Goal: Navigation & Orientation: Find specific page/section

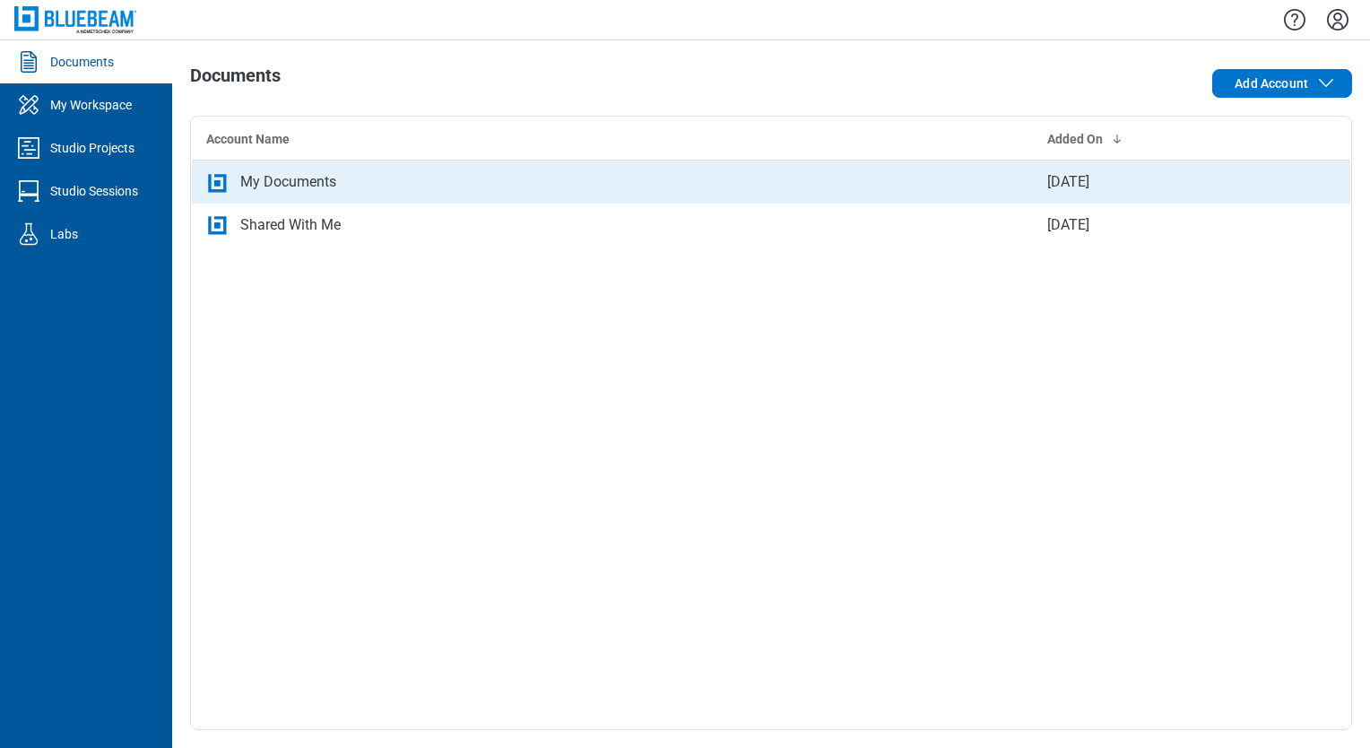
click at [300, 182] on div "My Documents" at bounding box center [288, 182] width 96 height 22
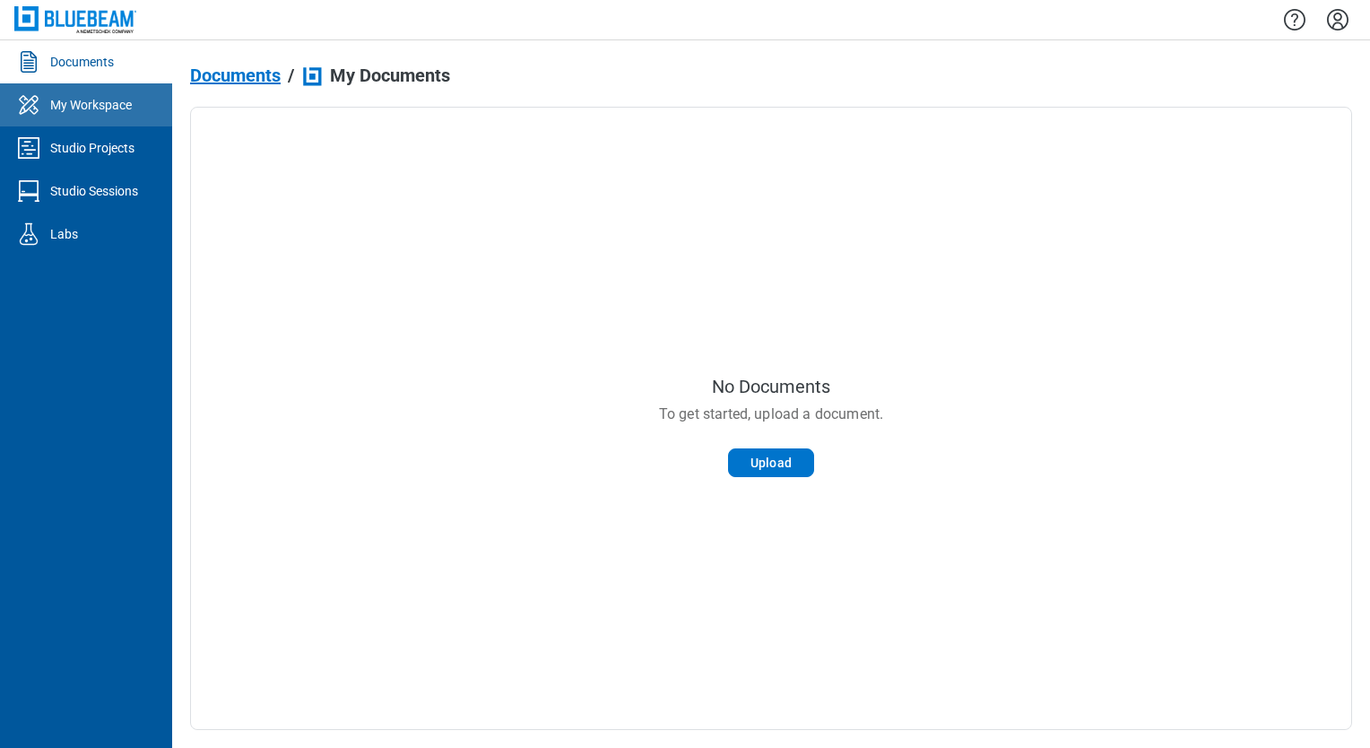
click at [109, 119] on link "My Workspace" at bounding box center [86, 104] width 172 height 43
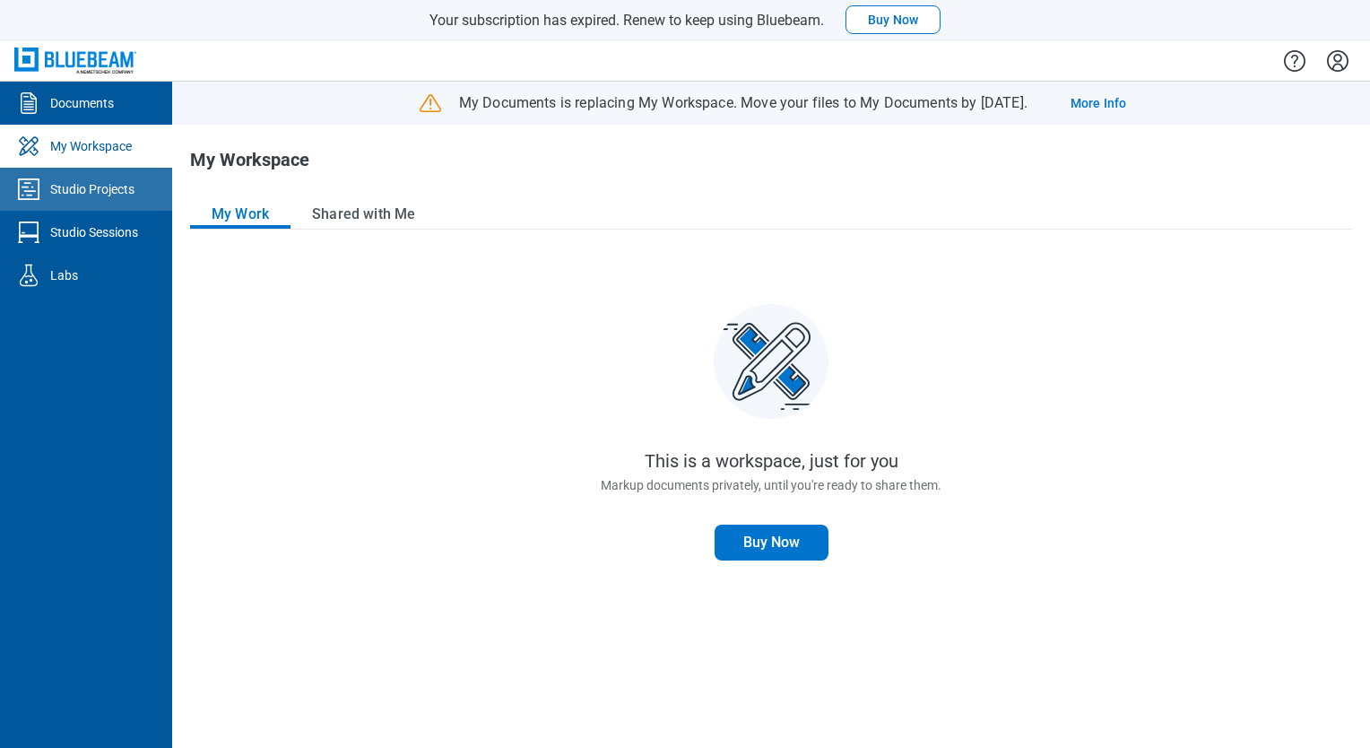
click at [98, 184] on div "Studio Projects" at bounding box center [92, 189] width 84 height 18
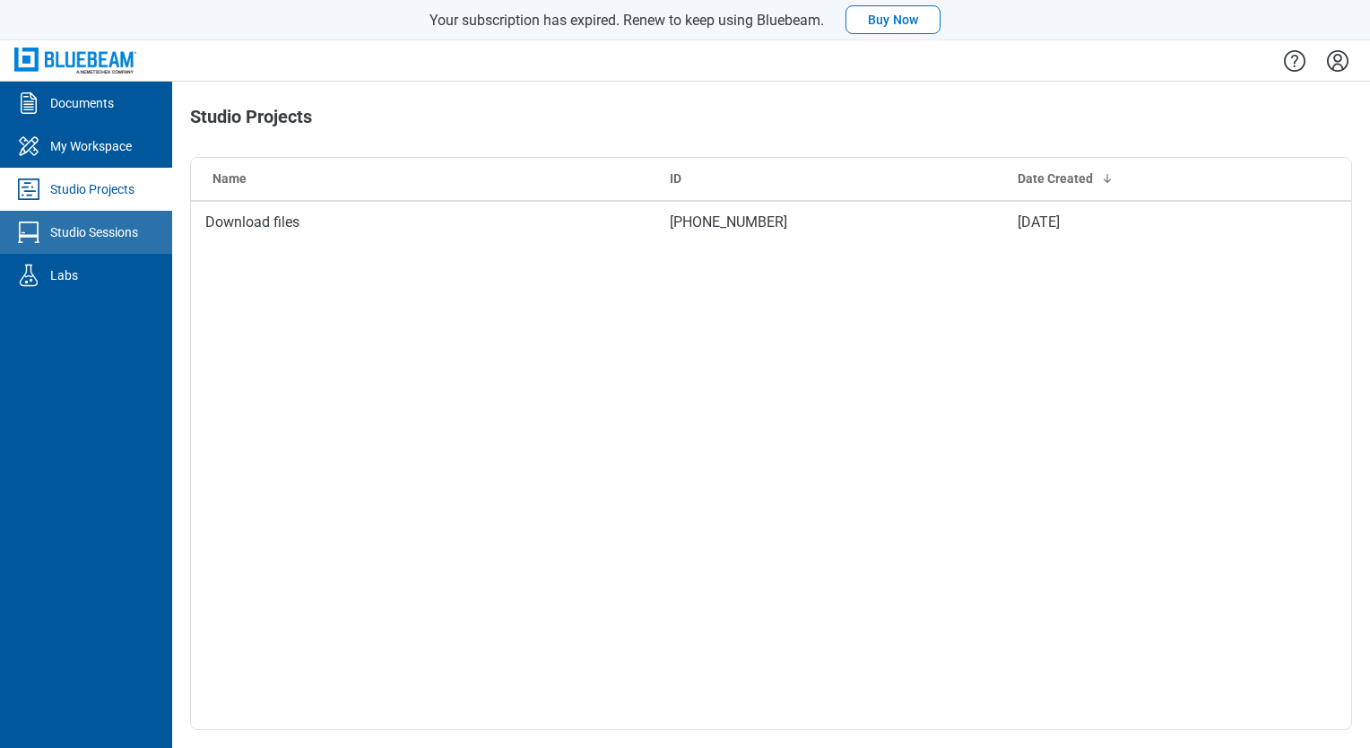
click at [118, 252] on link "Studio Sessions" at bounding box center [86, 232] width 172 height 43
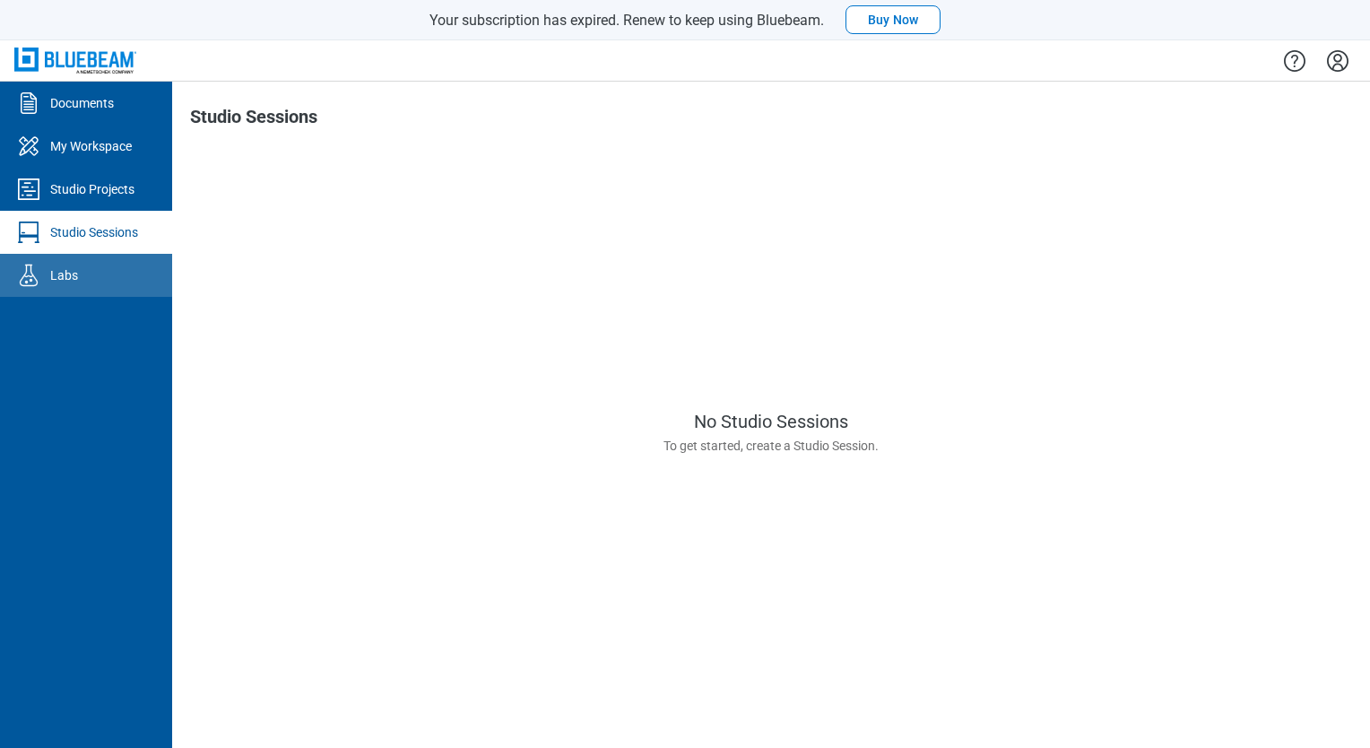
click at [150, 291] on link "Labs" at bounding box center [86, 275] width 172 height 43
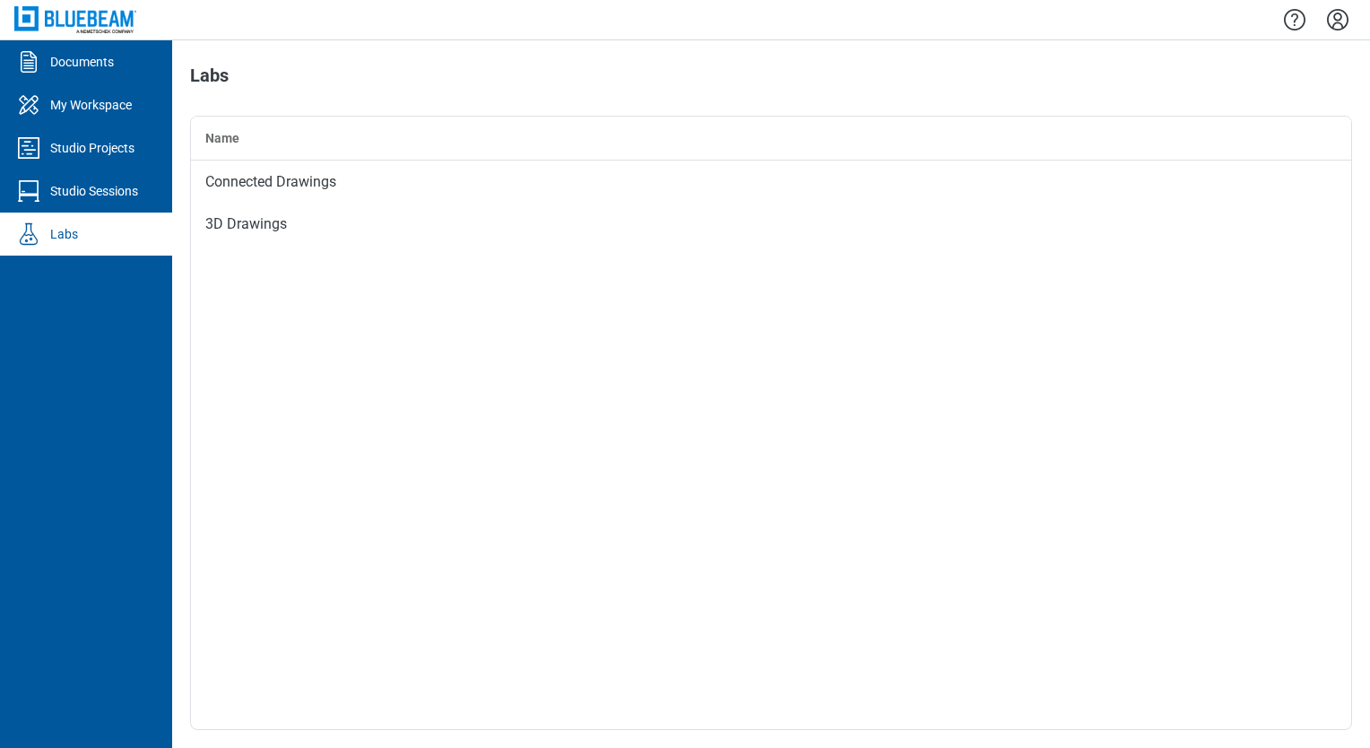
drag, startPoint x: 604, startPoint y: 490, endPoint x: 588, endPoint y: 481, distance: 18.5
click at [598, 486] on div "Name Connected Drawings 3D Drawings" at bounding box center [771, 423] width 1160 height 612
click at [104, 59] on div "Documents" at bounding box center [82, 62] width 64 height 18
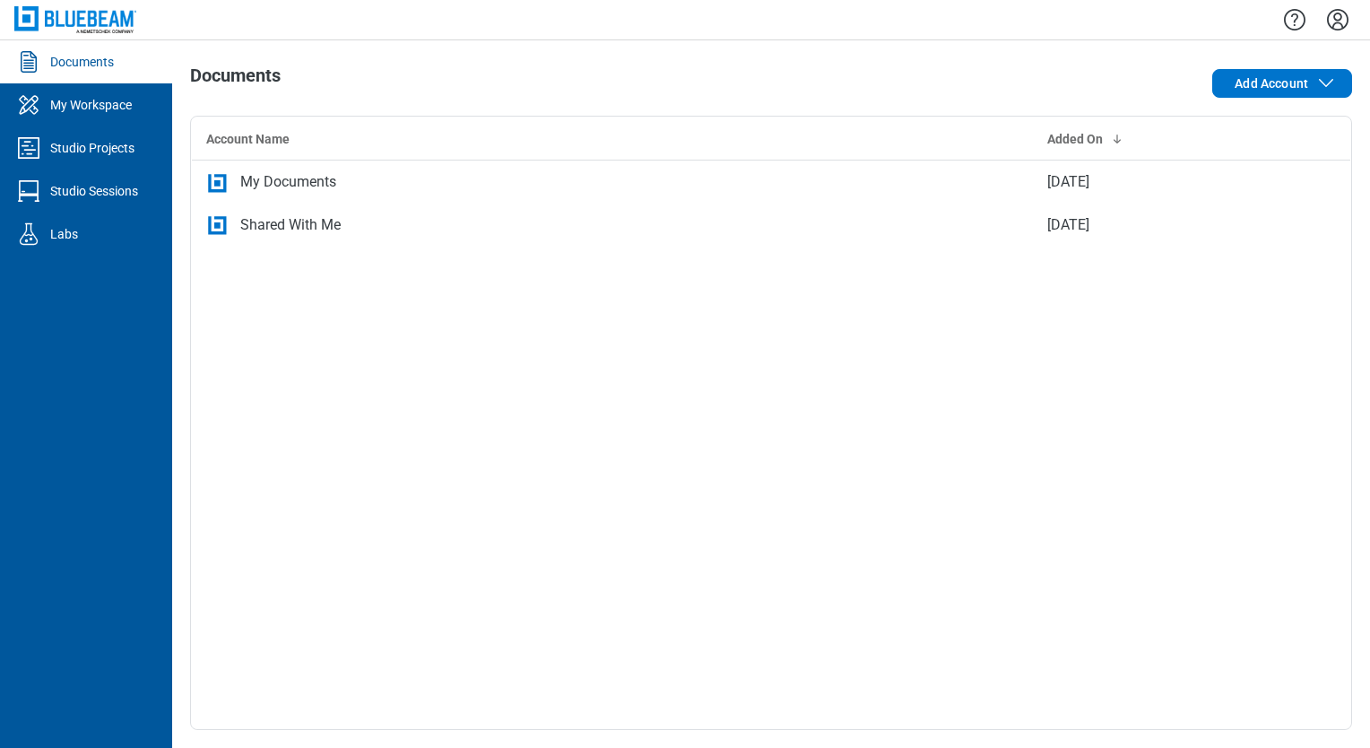
click at [1334, 18] on icon "Settings" at bounding box center [1338, 20] width 22 height 22
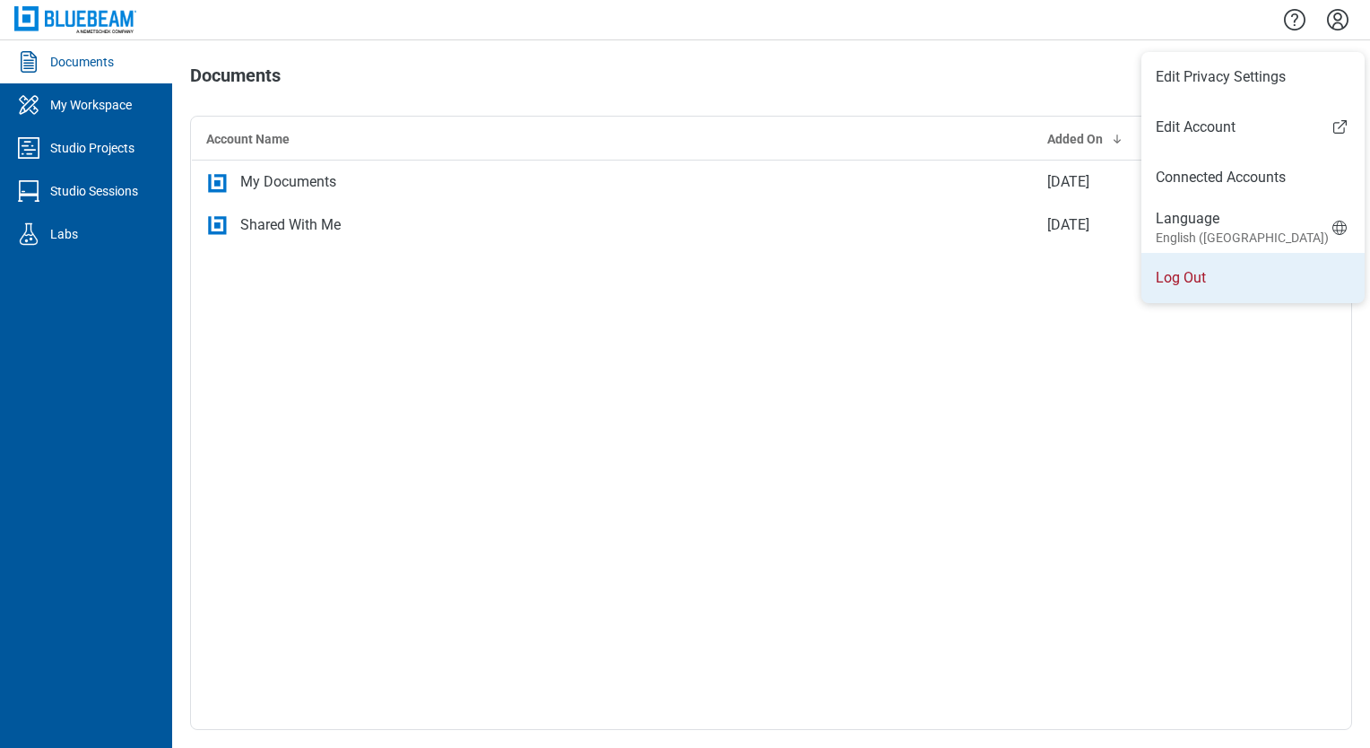
click at [1178, 279] on li "Log Out" at bounding box center [1252, 278] width 223 height 50
